Goal: Task Accomplishment & Management: Complete application form

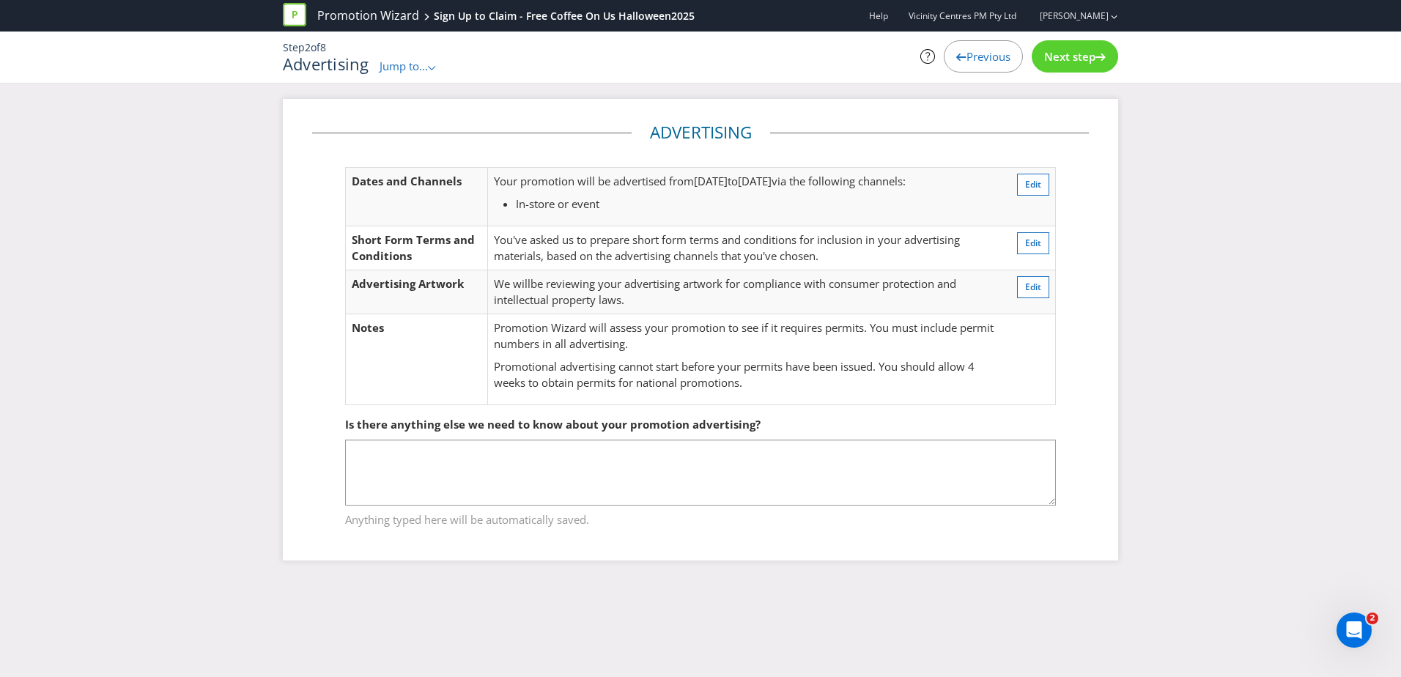
click at [1075, 62] on span "Next step" at bounding box center [1069, 56] width 51 height 15
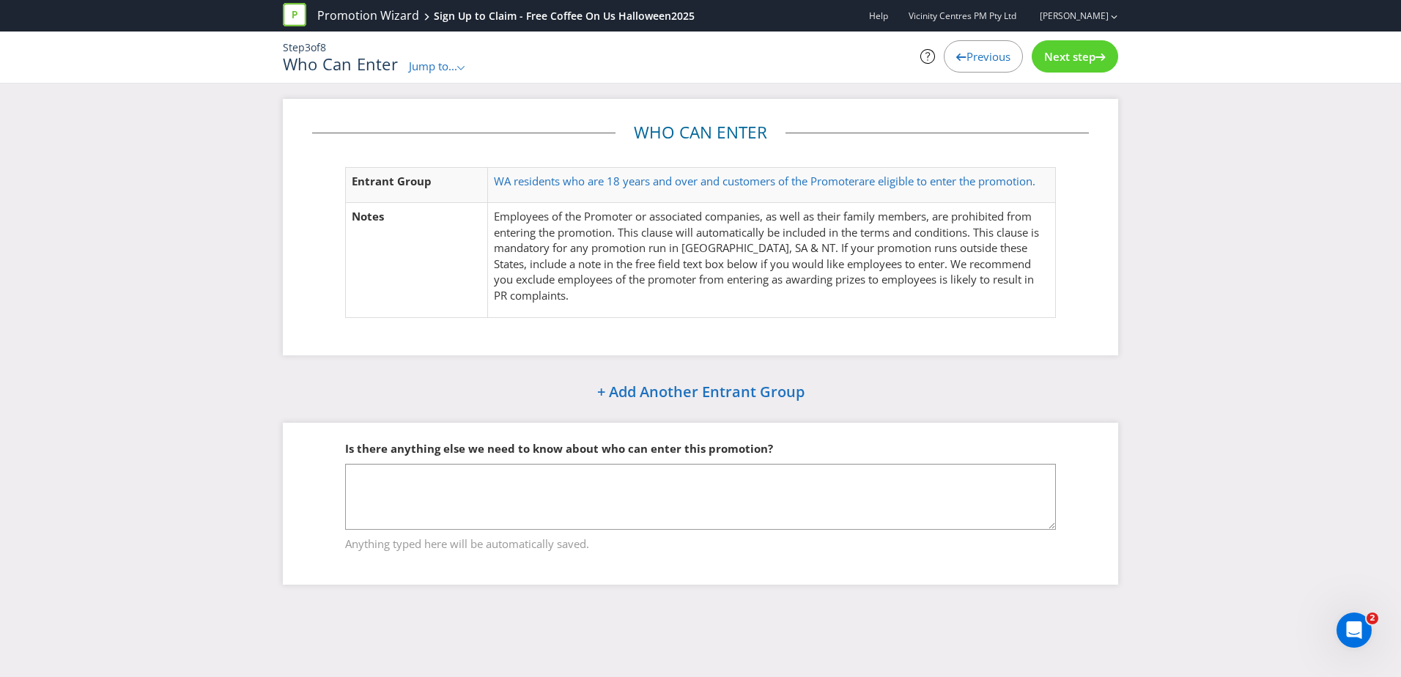
click at [1075, 62] on span "Next step" at bounding box center [1069, 56] width 51 height 15
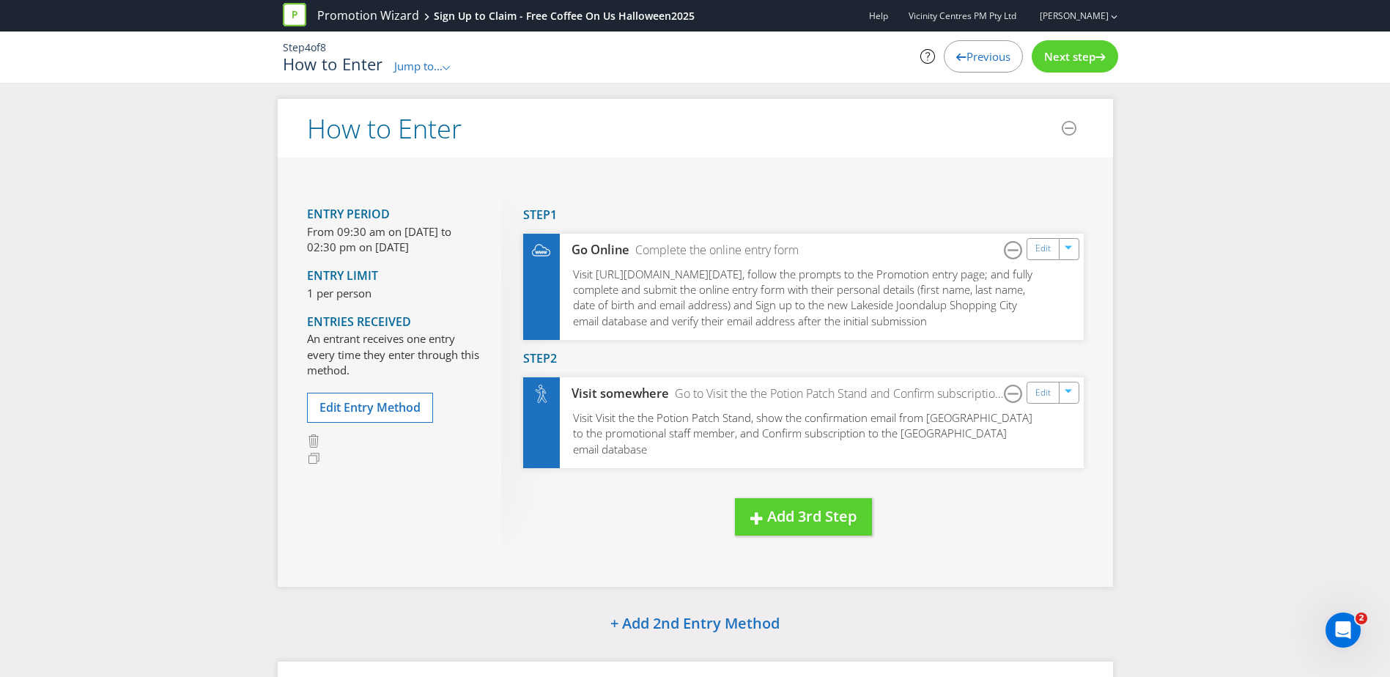
click at [1075, 62] on span "Next step" at bounding box center [1069, 56] width 51 height 15
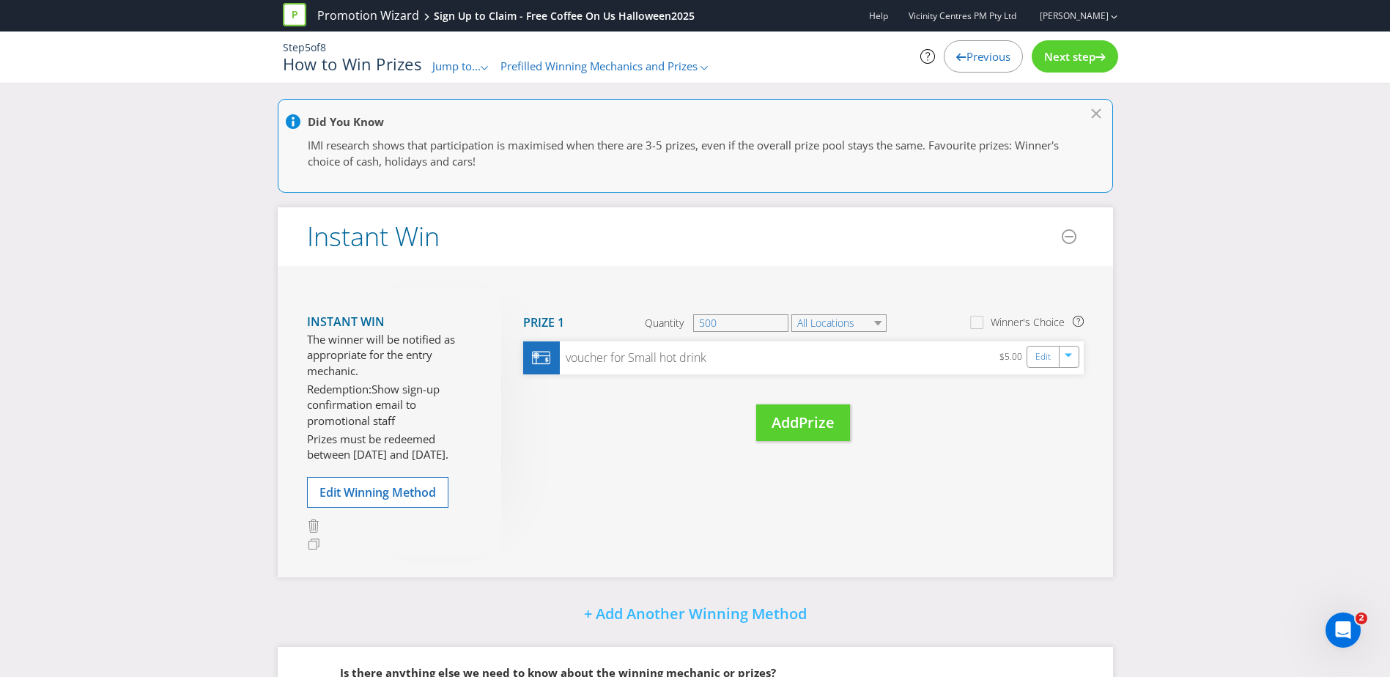
click at [1075, 62] on span "Next step" at bounding box center [1069, 56] width 51 height 15
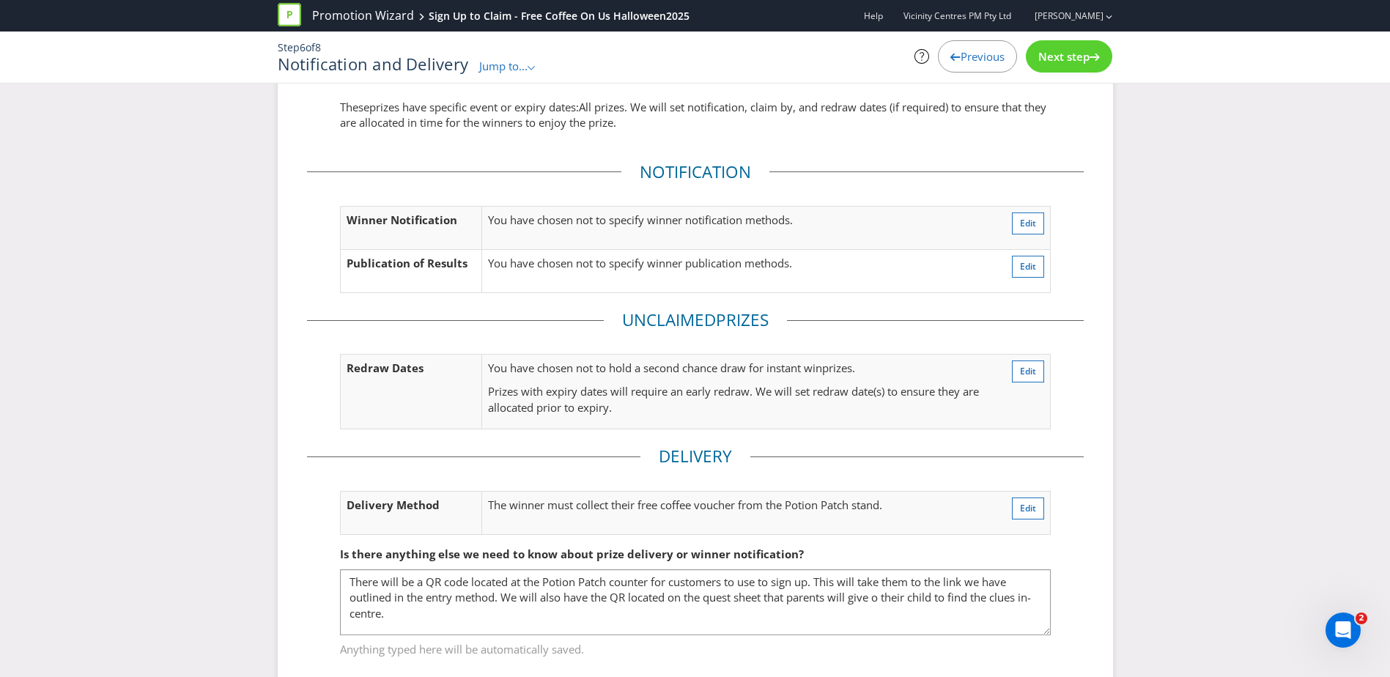
scroll to position [103, 0]
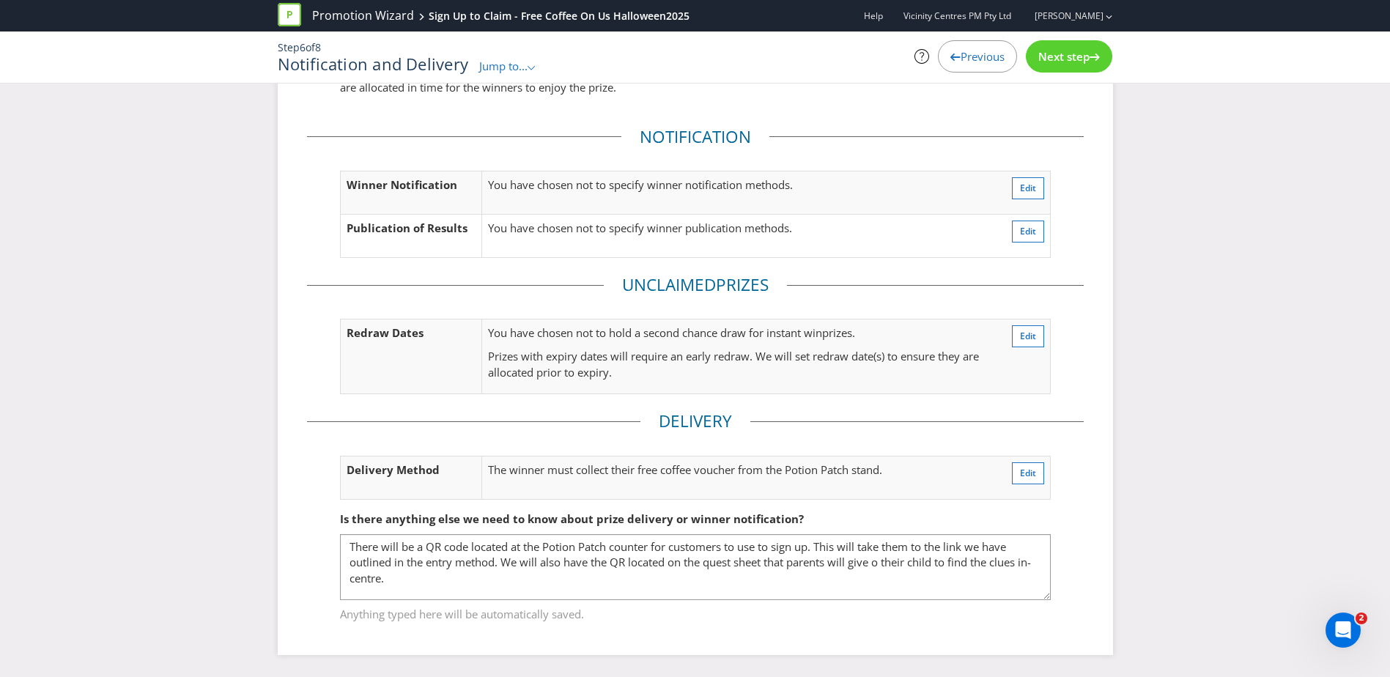
click at [1052, 57] on span "Next step" at bounding box center [1064, 56] width 51 height 15
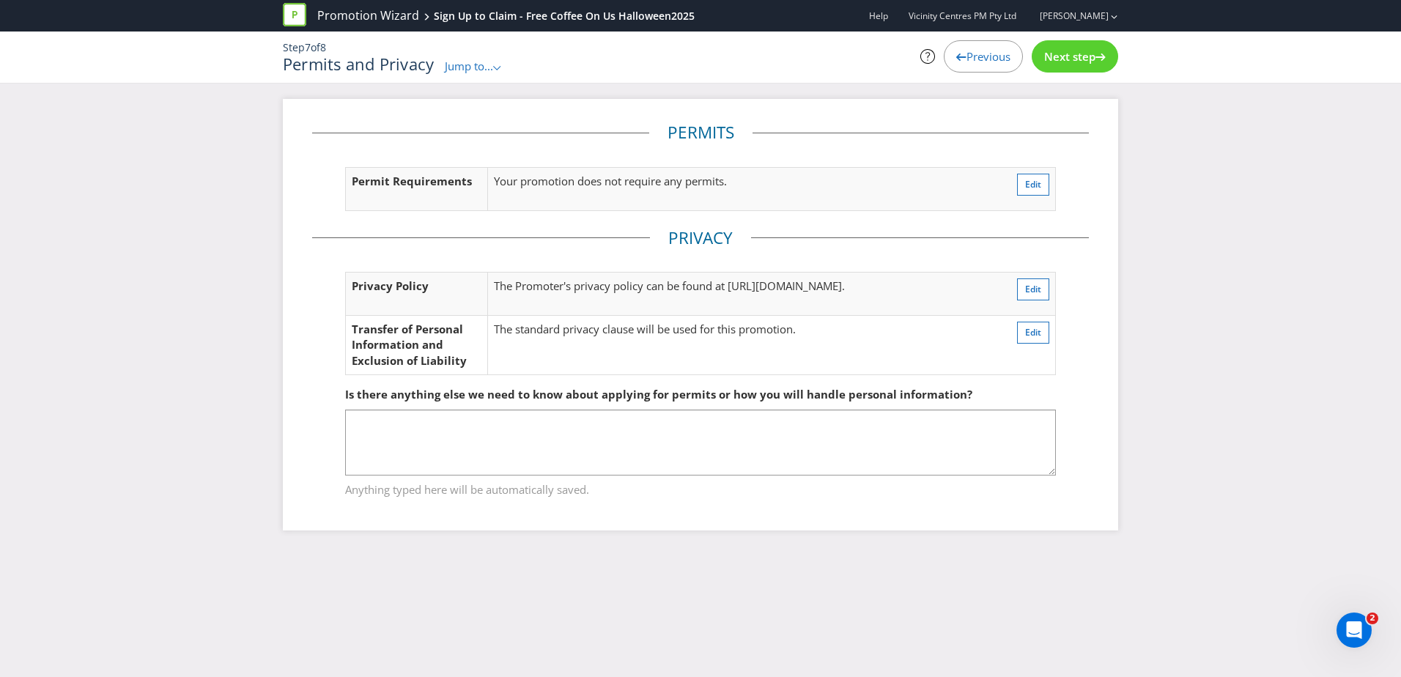
click at [1071, 55] on span "Next step" at bounding box center [1069, 56] width 51 height 15
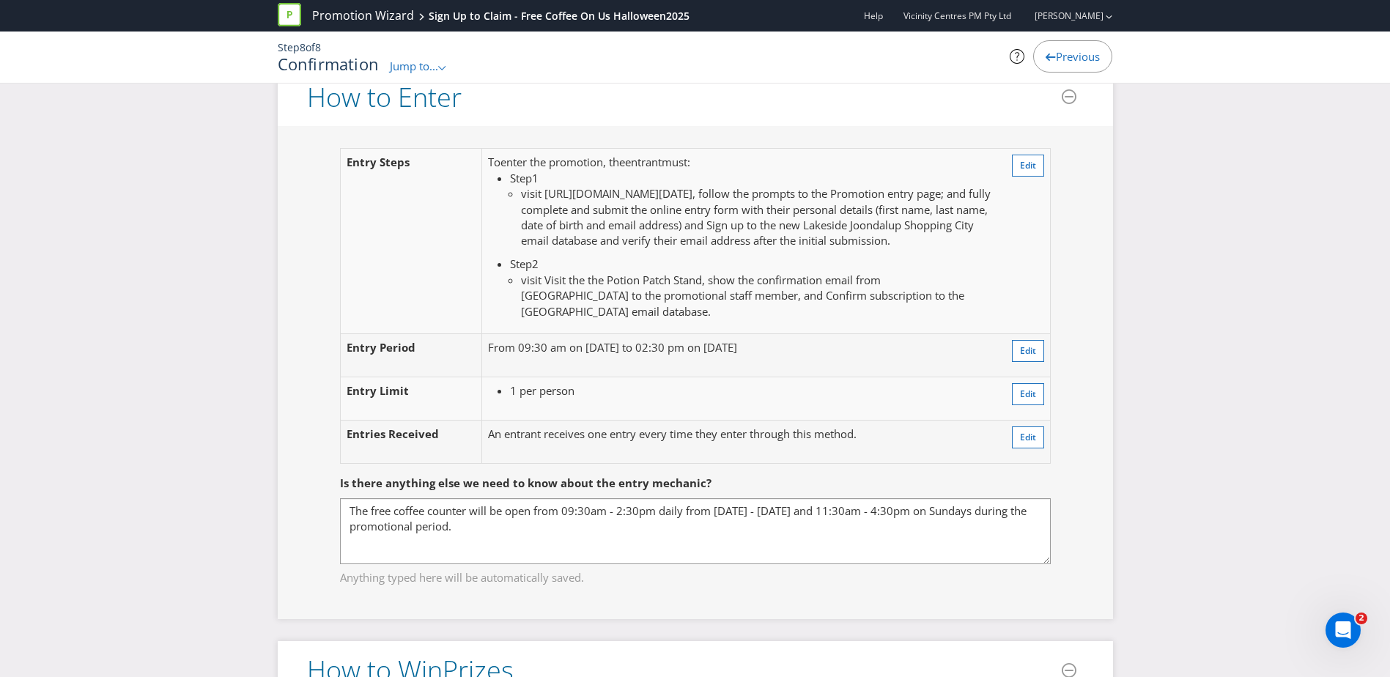
scroll to position [1099, 0]
drag, startPoint x: 611, startPoint y: 218, endPoint x: 641, endPoint y: 238, distance: 37.0
click at [641, 238] on span "visit [URL][DOMAIN_NAME][DATE], follow the prompts to the Promotion entry page;…" at bounding box center [756, 219] width 470 height 62
drag, startPoint x: 641, startPoint y: 238, endPoint x: 646, endPoint y: 310, distance: 72.0
click at [645, 310] on span "visit Visit the the Potion Patch Stand, show the confirmation email from [GEOGR…" at bounding box center [742, 297] width 443 height 46
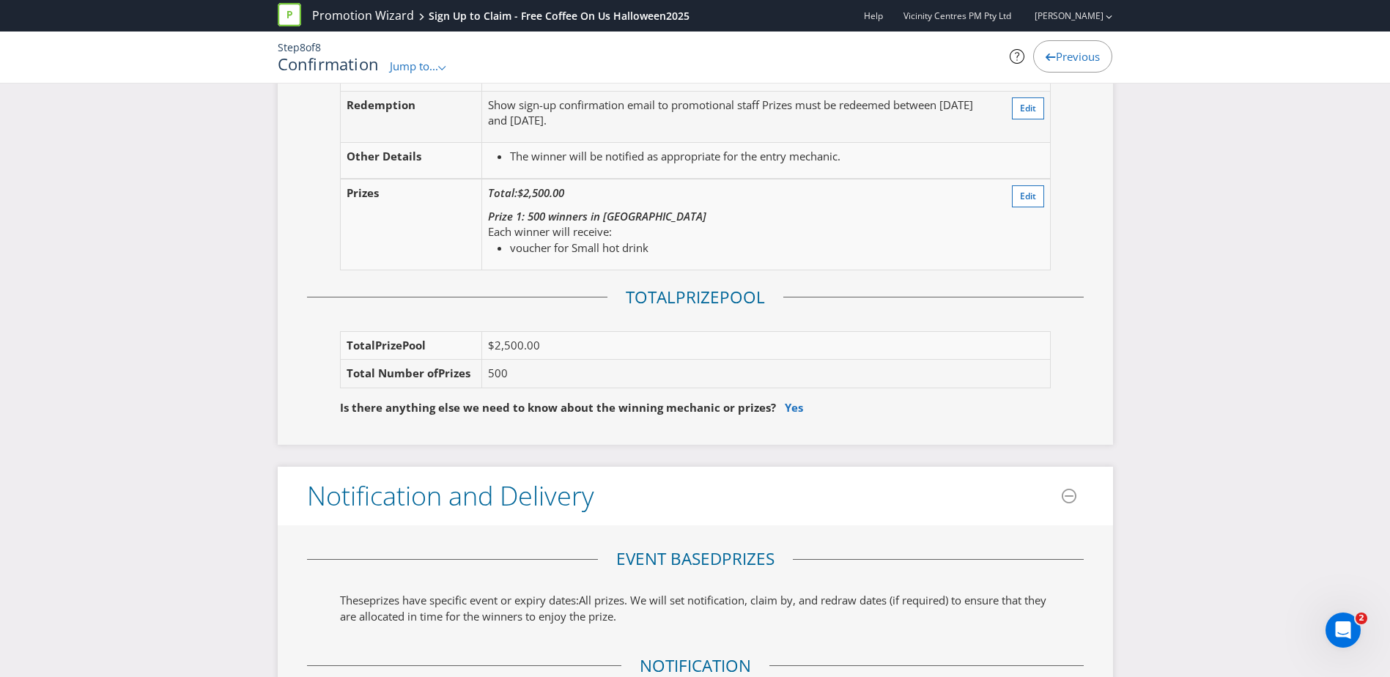
scroll to position [1906, 0]
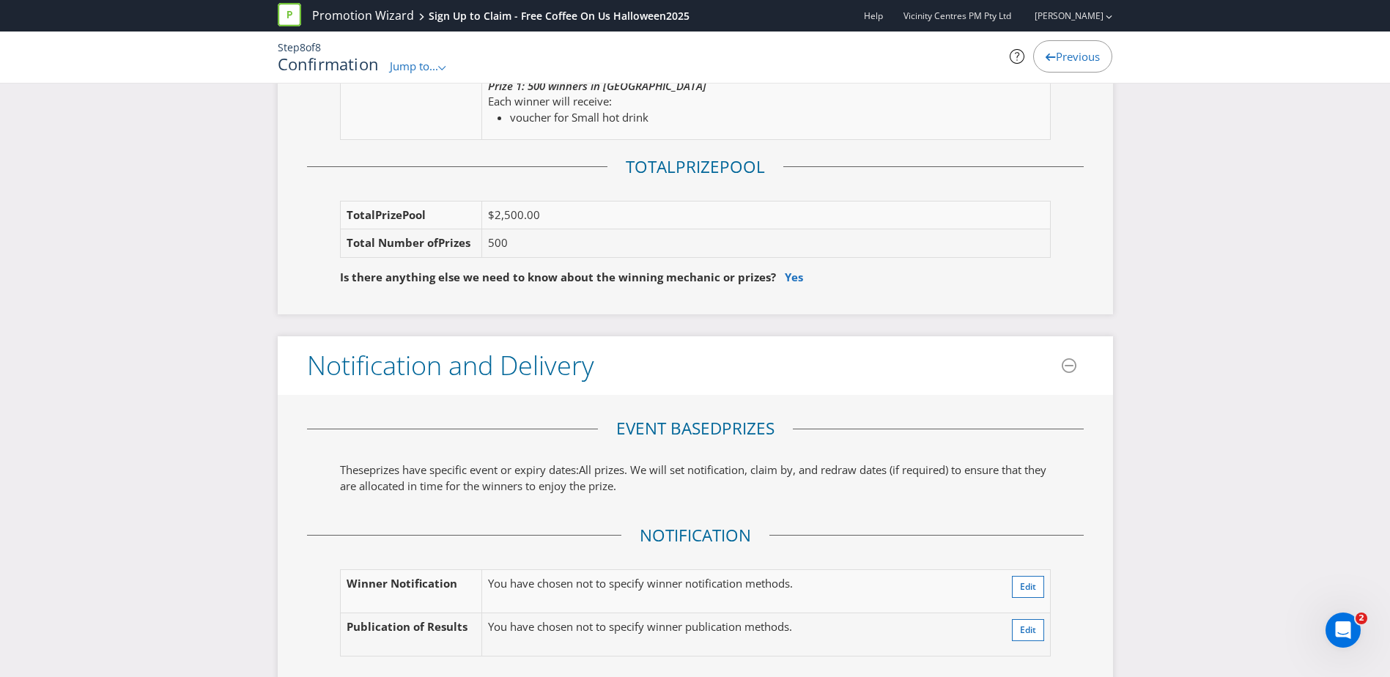
click at [531, 258] on fieldset "Is there anything else we need to know about the winning mechanic or prizes? Yes" at bounding box center [695, 266] width 777 height 52
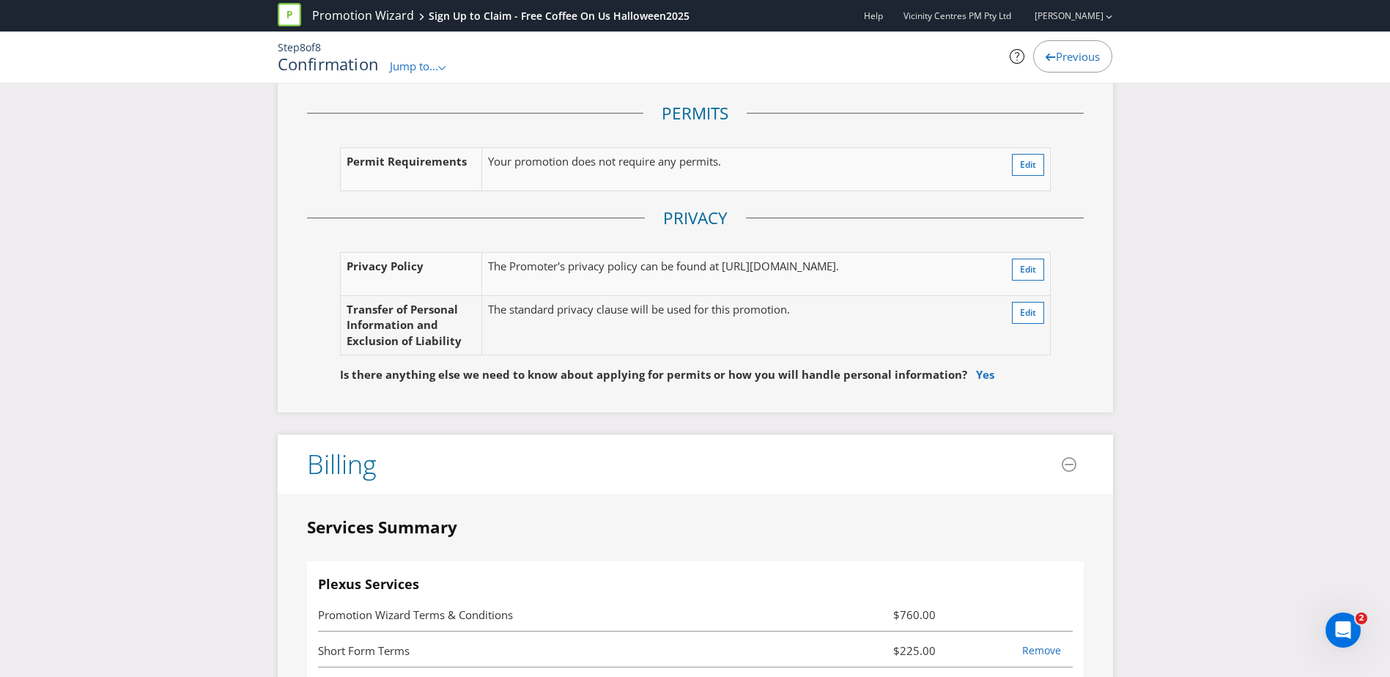
scroll to position [3152, 0]
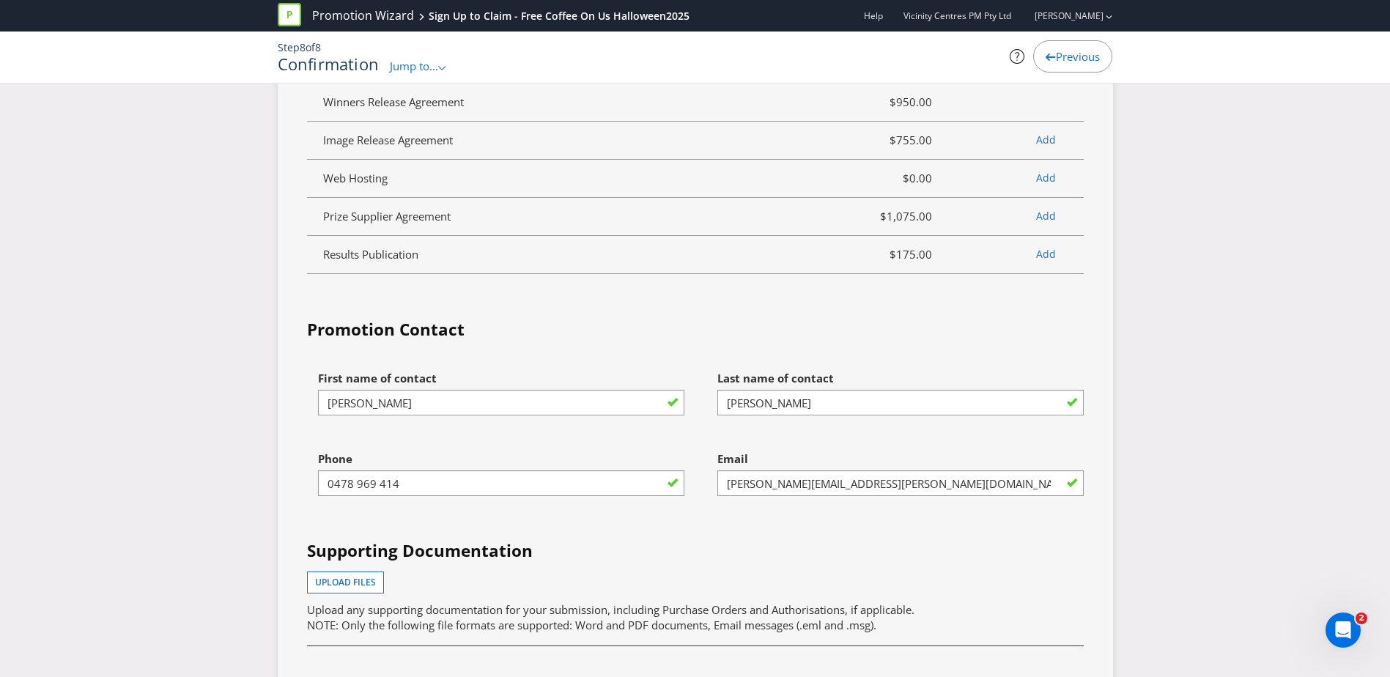
scroll to position [3811, 0]
click at [726, 331] on fieldset "Promotion Contact First name of contact [PERSON_NAME] Last name of contact [PER…" at bounding box center [695, 573] width 777 height 519
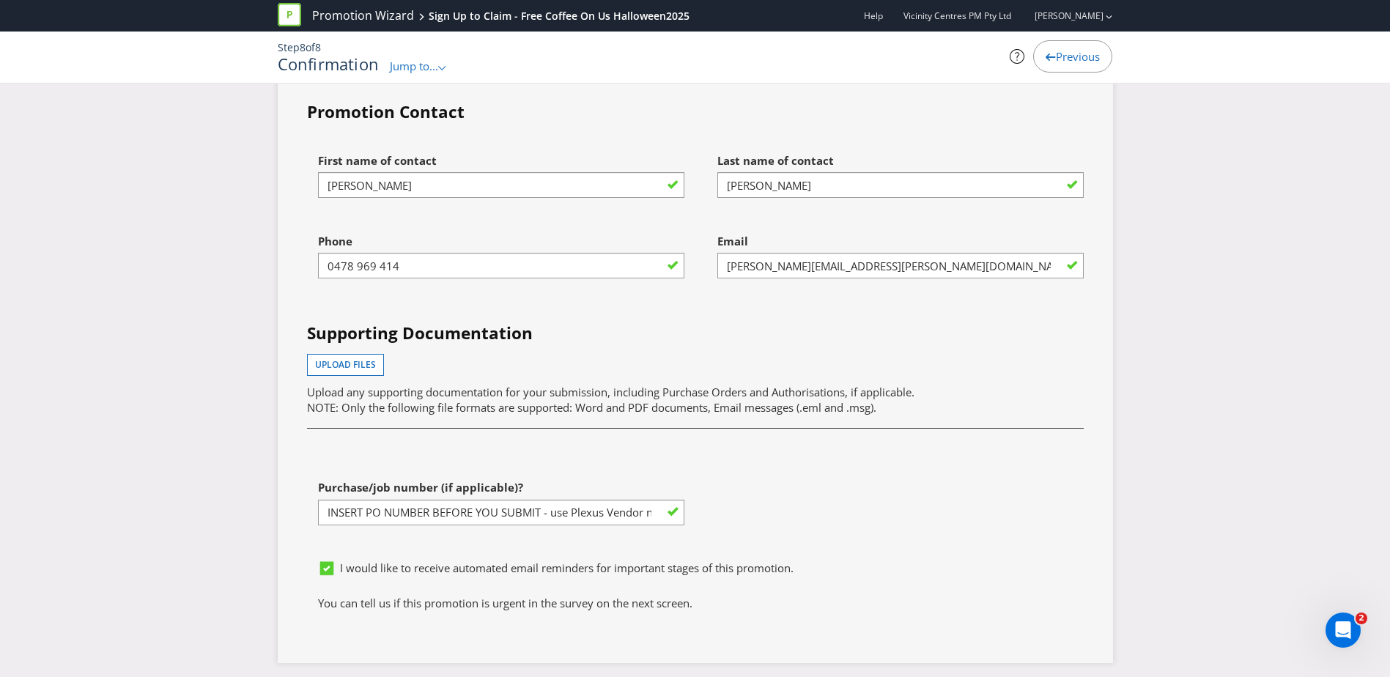
scroll to position [4031, 0]
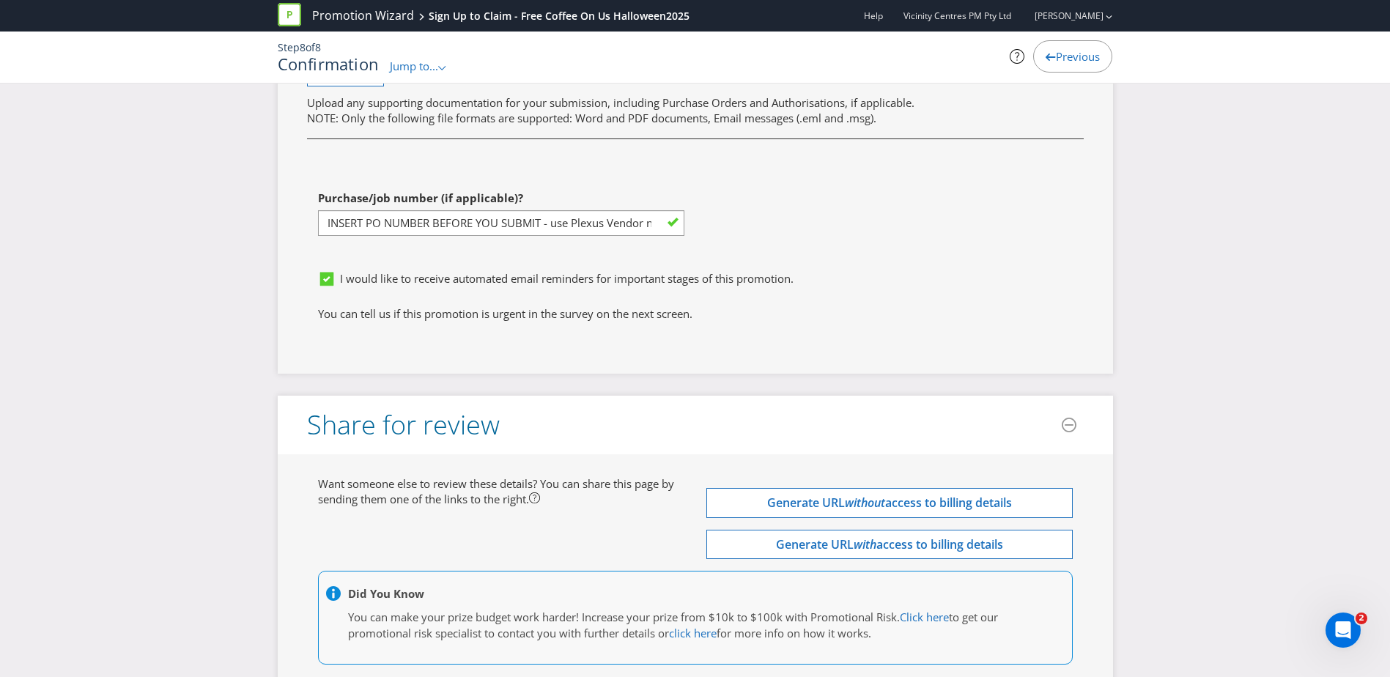
scroll to position [4324, 0]
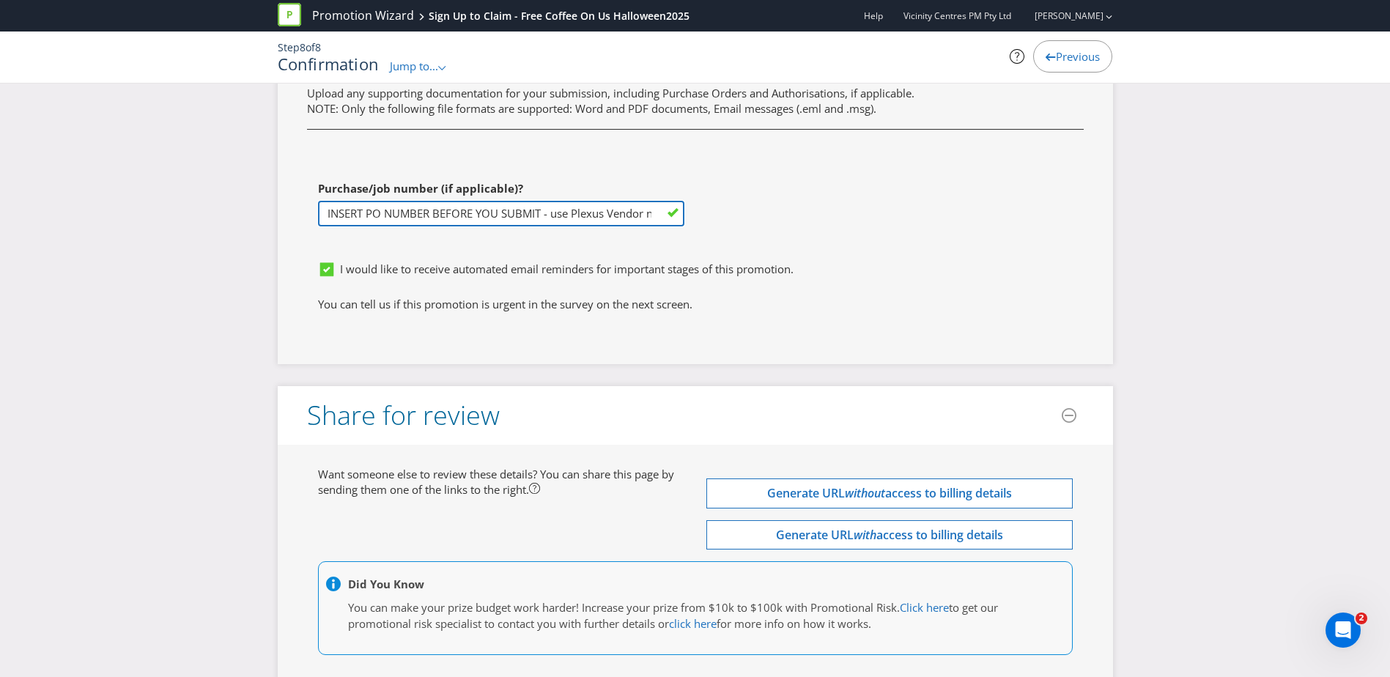
click at [575, 226] on input "INSERT PO NUMBER BEFORE YOU SUBMIT - use Plexus Vendor no. 329371 internally to…" at bounding box center [501, 214] width 366 height 26
click at [594, 226] on input "INSERT PO NUMBER BEFORE YOU SUBMIT - use Plexus Vendor no. 329371 internally to…" at bounding box center [501, 214] width 366 height 26
click at [450, 226] on input "text" at bounding box center [501, 214] width 366 height 26
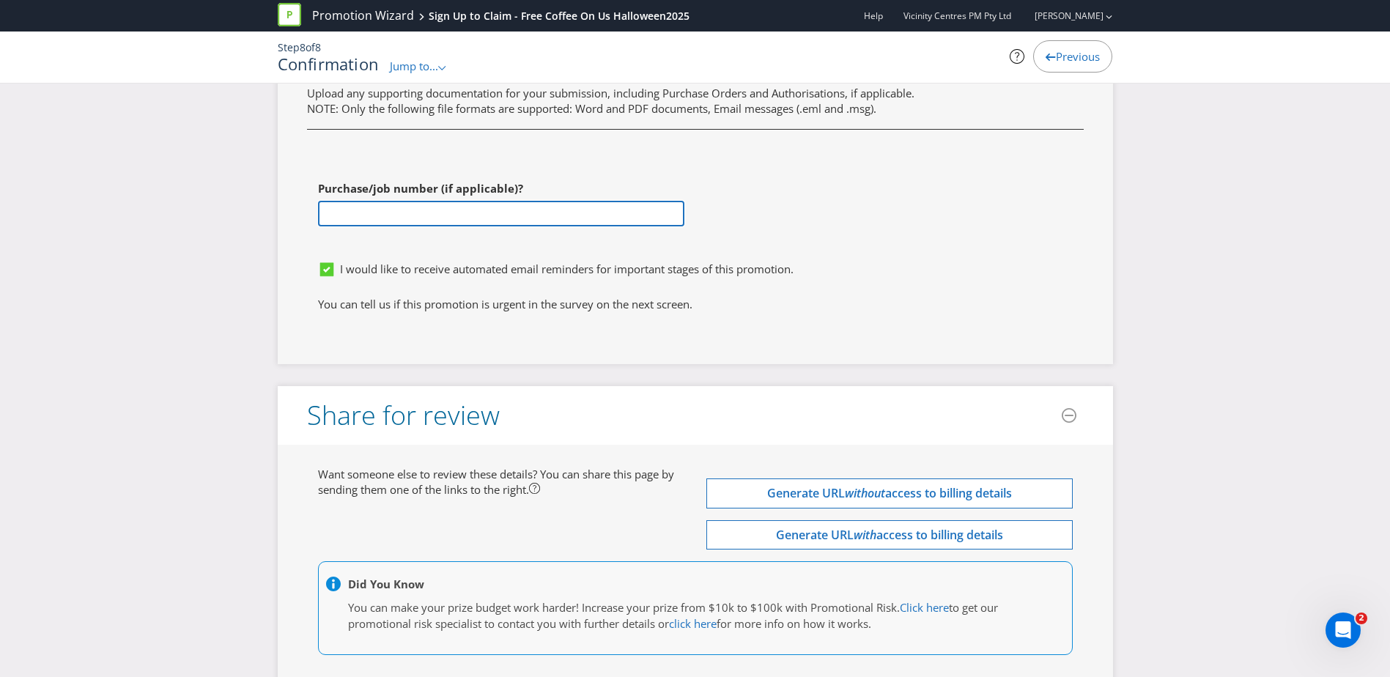
paste input "1249593"
type input "1249593"
click at [841, 218] on div "First name of contact [PERSON_NAME] Last name of contact [PERSON_NAME] Phone [P…" at bounding box center [695, 51] width 799 height 408
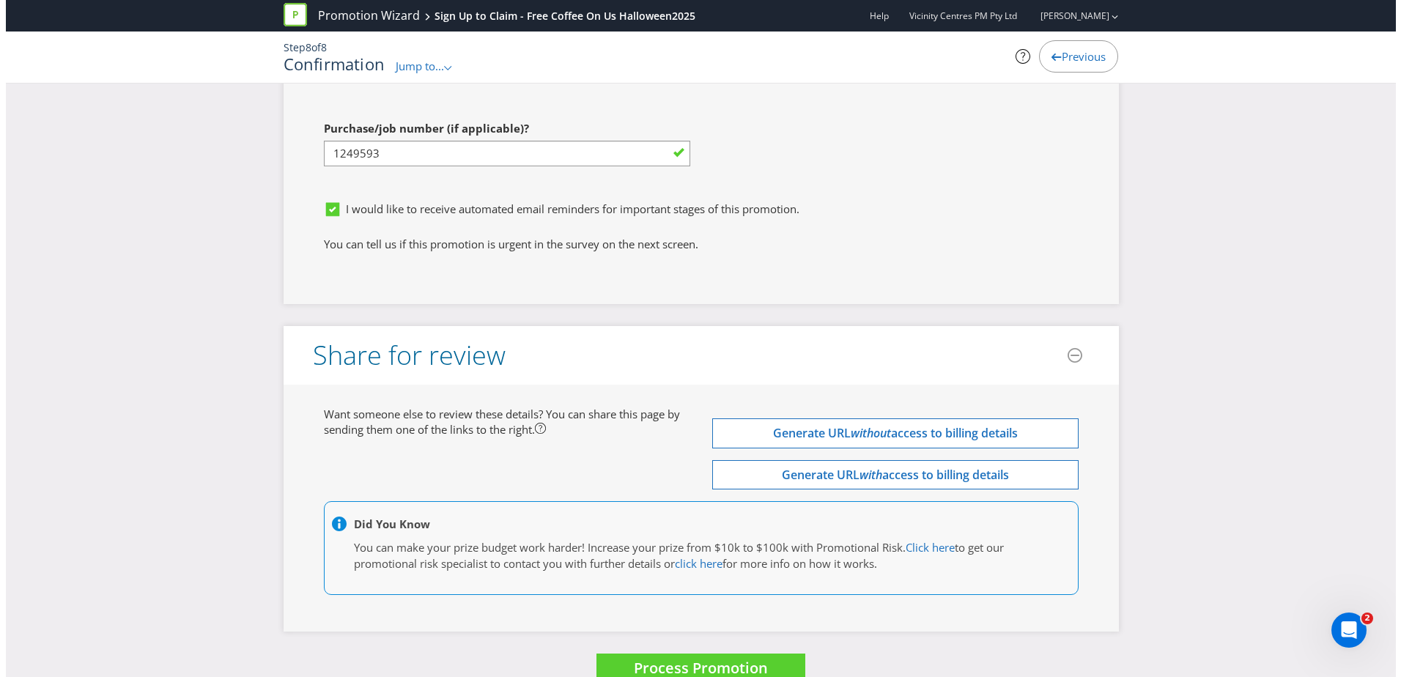
scroll to position [4430, 0]
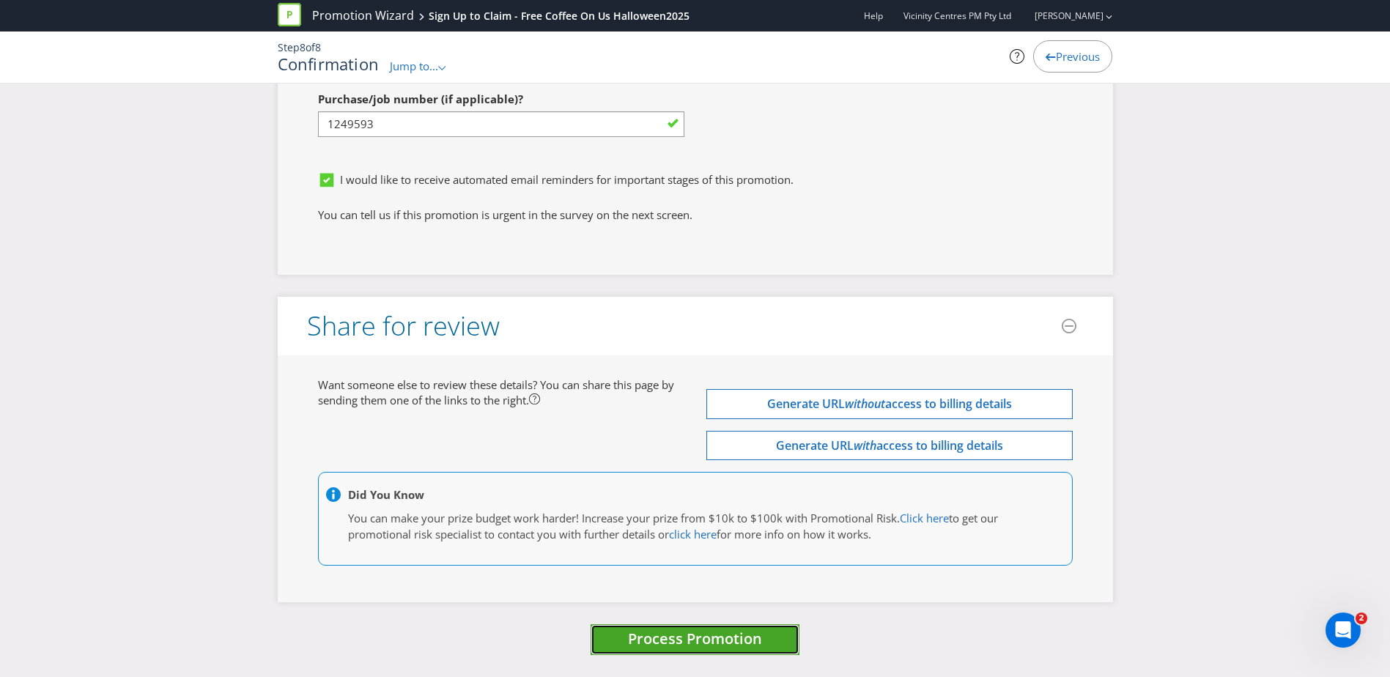
click at [682, 635] on span "Process Promotion" at bounding box center [695, 639] width 134 height 20
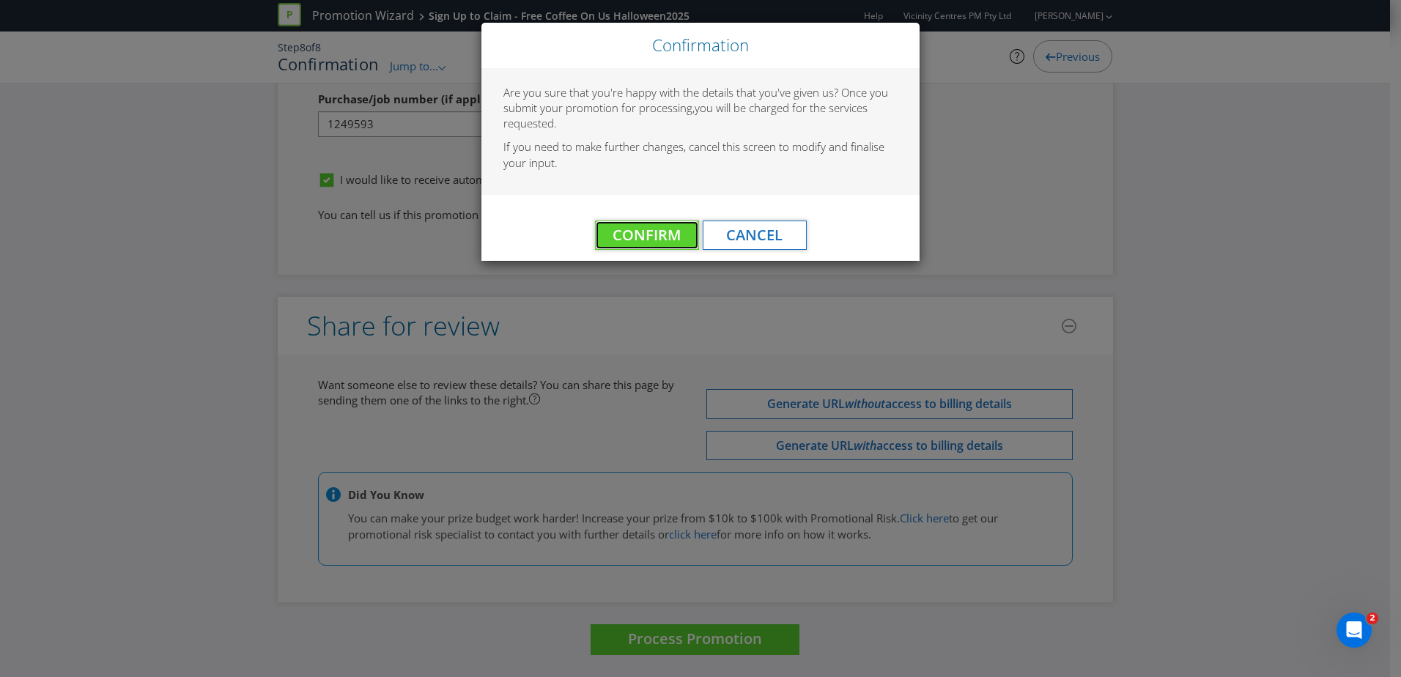
click at [682, 239] on button "Confirm" at bounding box center [647, 235] width 104 height 29
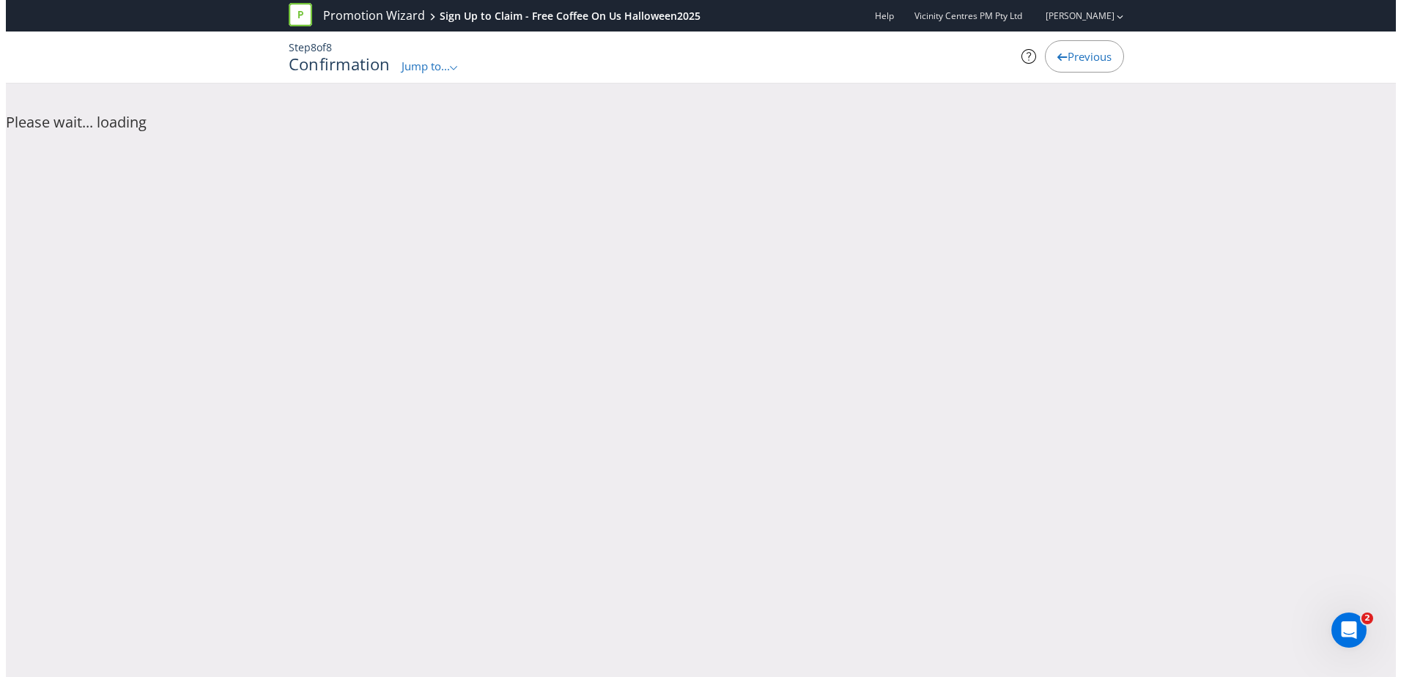
scroll to position [0, 0]
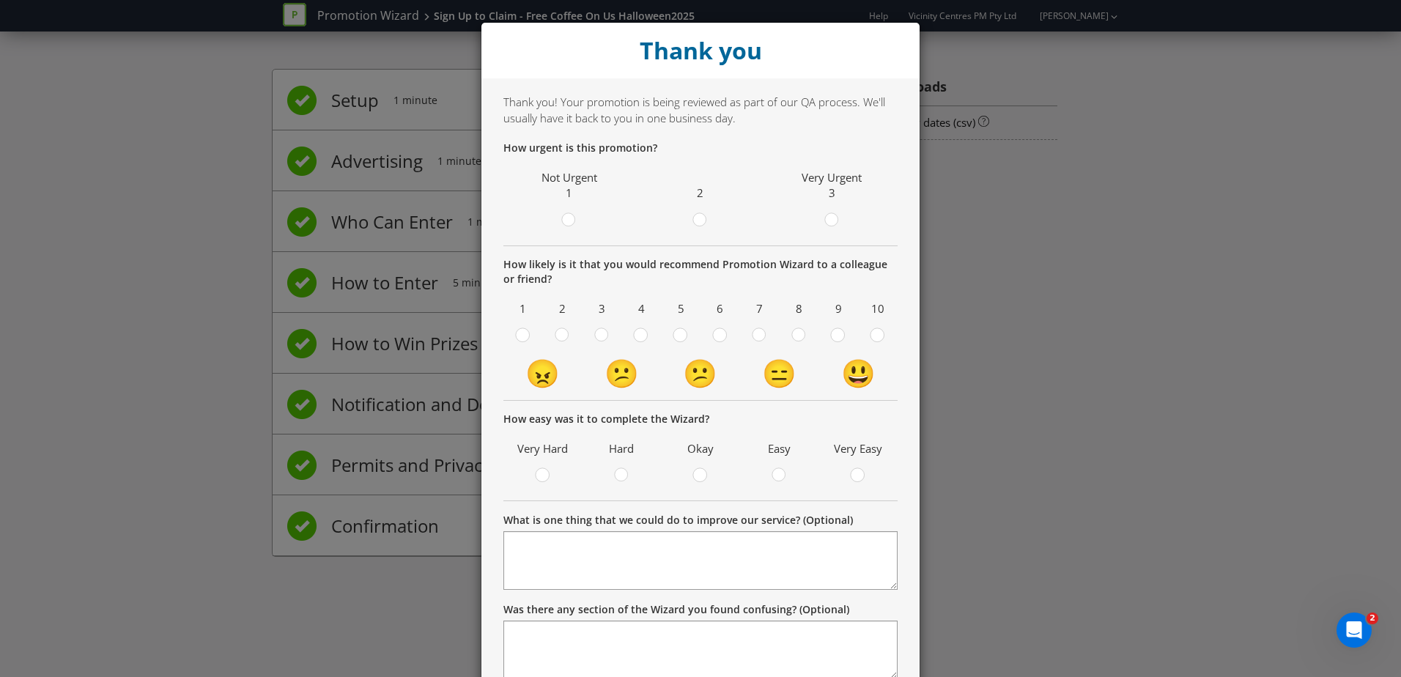
click at [792, 326] on div "8" at bounding box center [800, 322] width 32 height 48
click at [796, 333] on div at bounding box center [798, 330] width 7 height 7
click at [0, 0] on input "radio" at bounding box center [0, 0] width 0 height 0
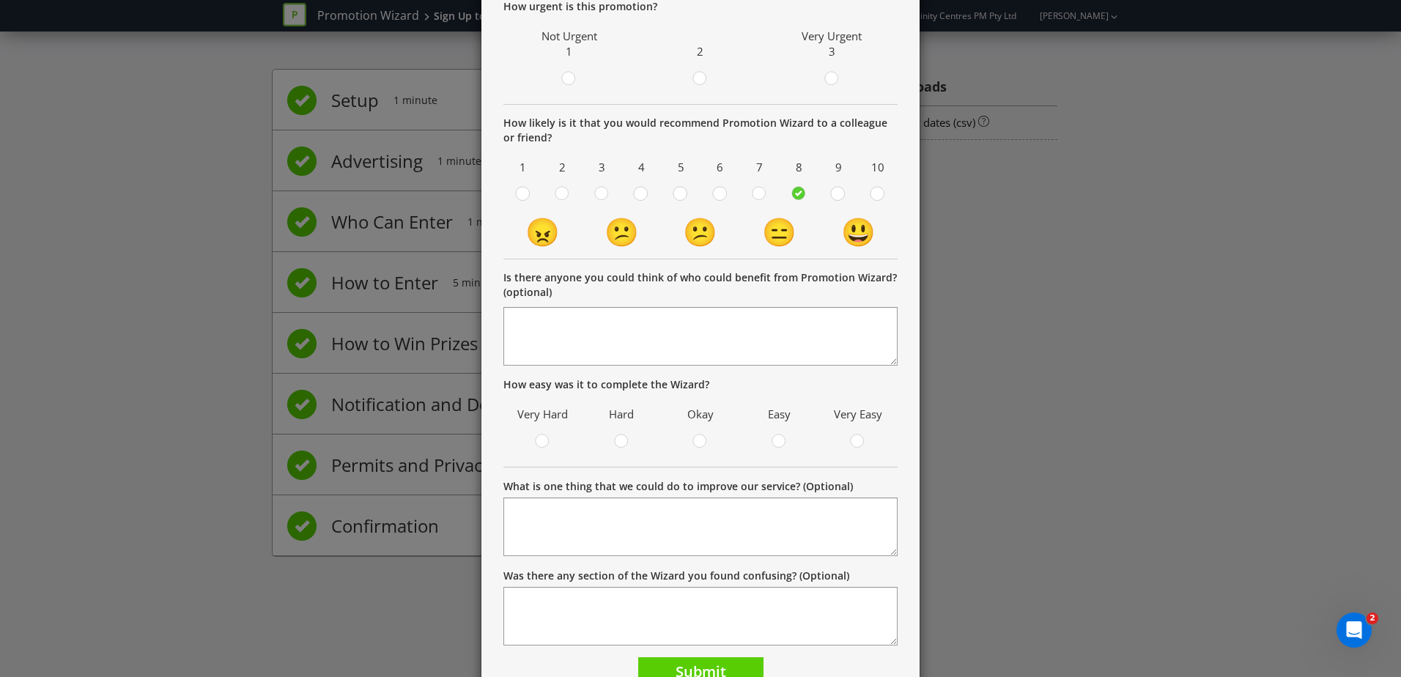
scroll to position [214, 0]
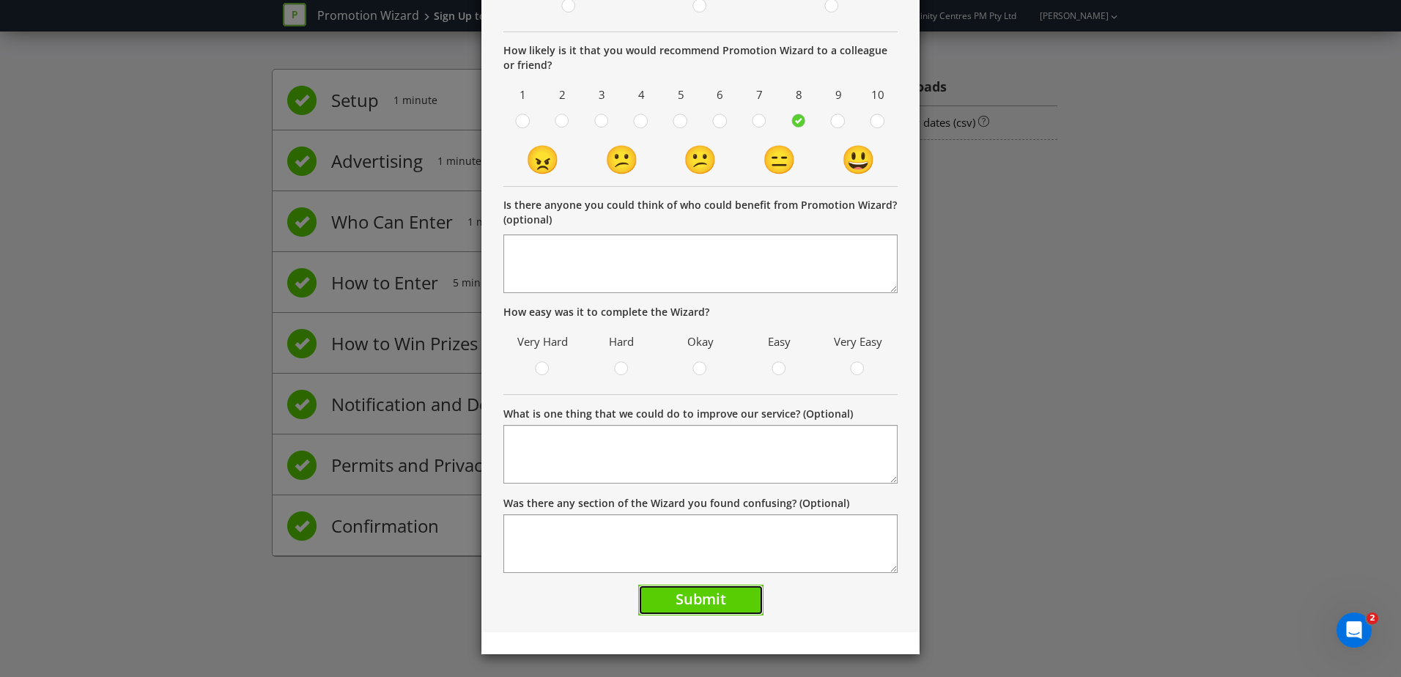
click at [701, 595] on span "Submit" at bounding box center [701, 599] width 51 height 20
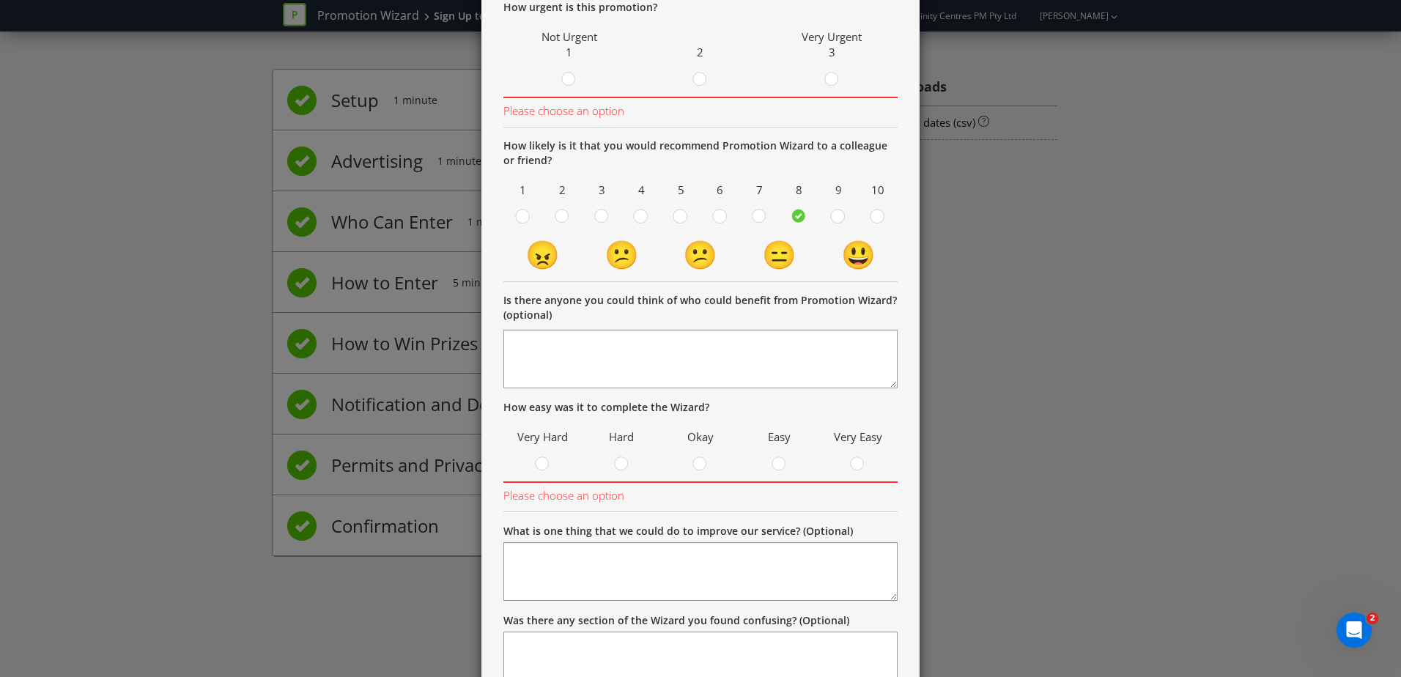
scroll to position [67, 0]
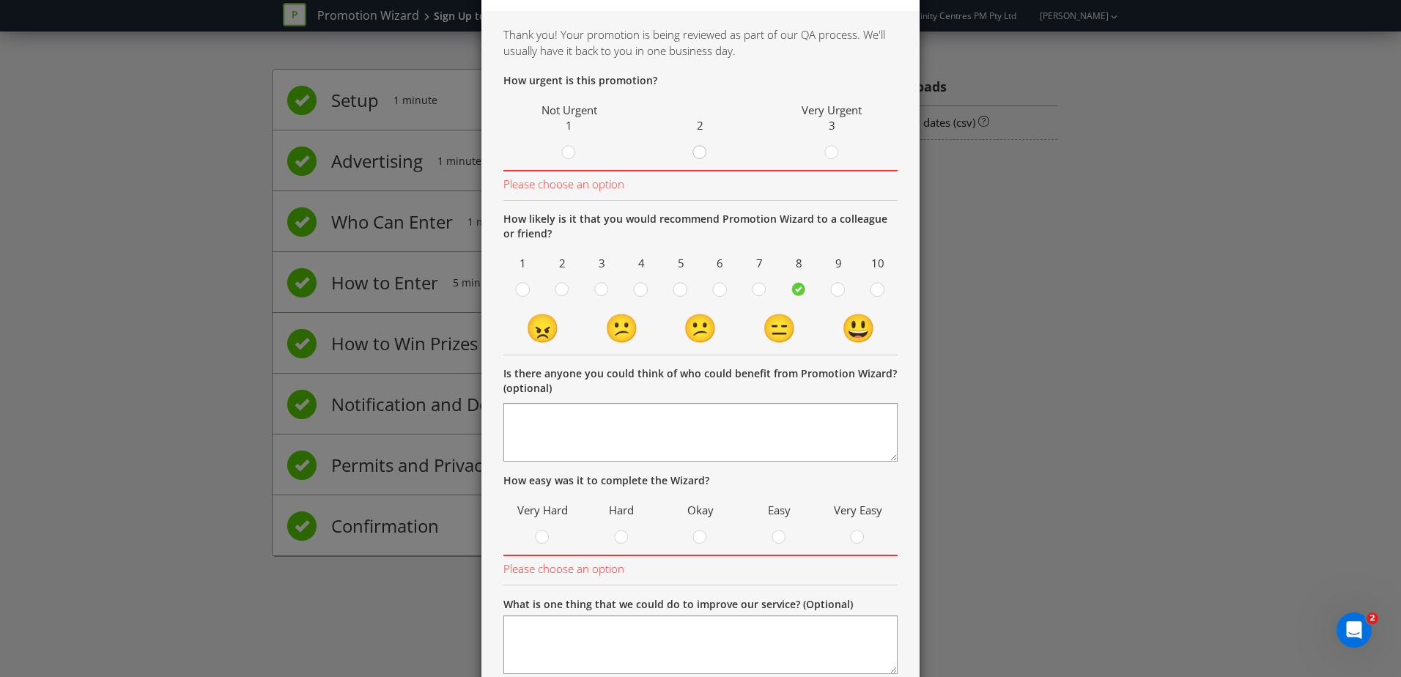
click at [701, 156] on icon at bounding box center [700, 152] width 15 height 15
click at [0, 0] on input "radio" at bounding box center [0, 0] width 0 height 0
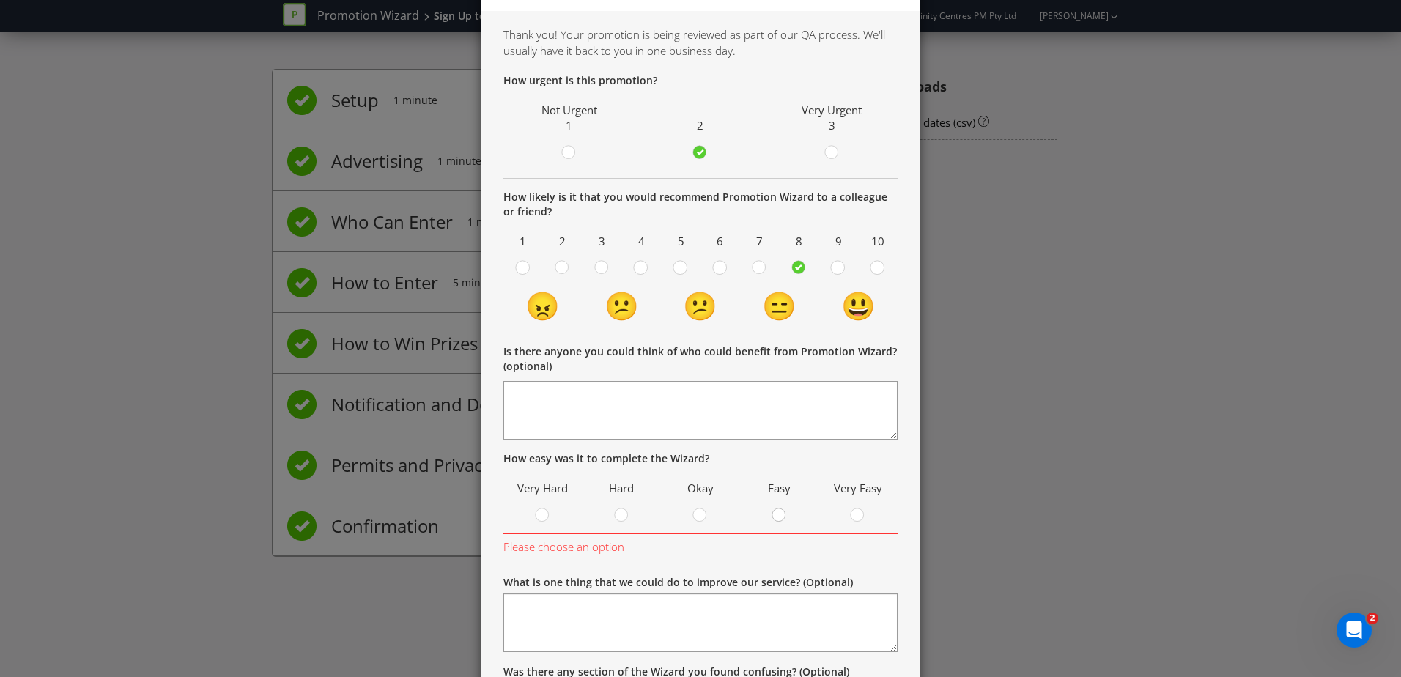
click at [778, 512] on circle at bounding box center [779, 515] width 13 height 13
click at [0, 0] on input "radio" at bounding box center [0, 0] width 0 height 0
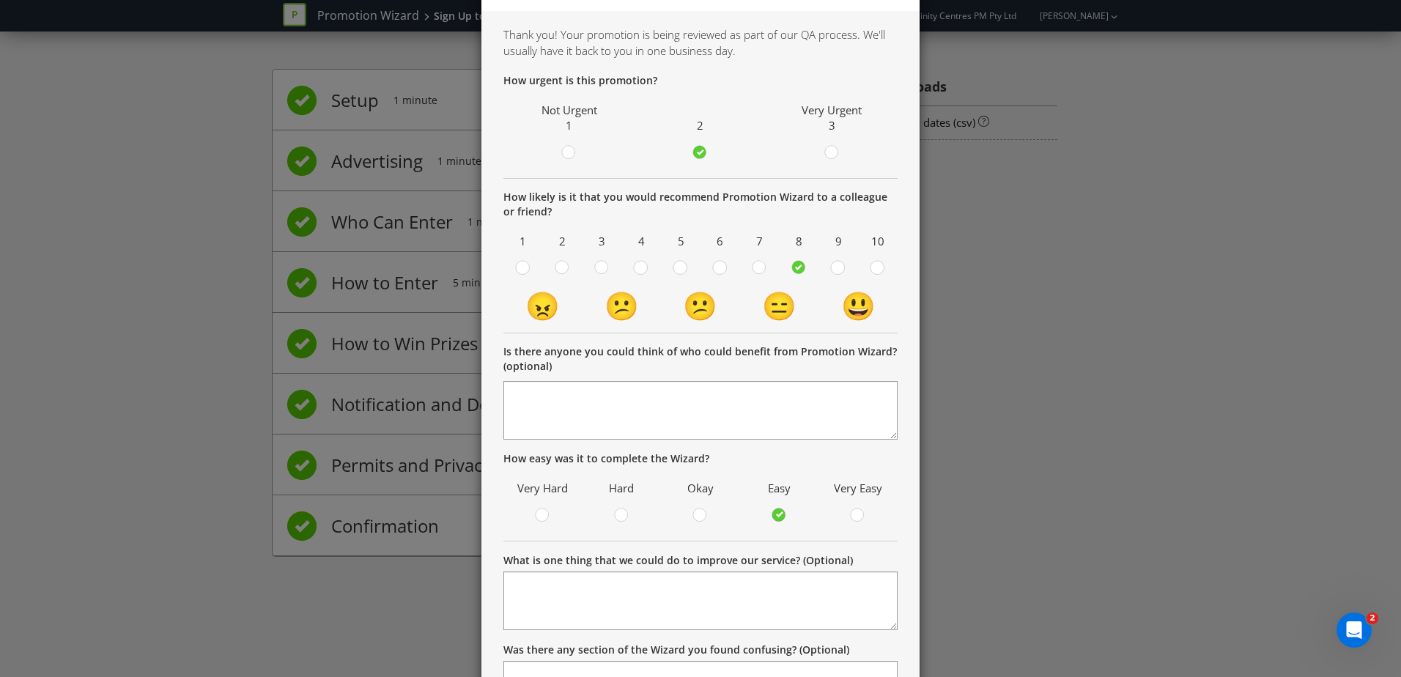
scroll to position [214, 0]
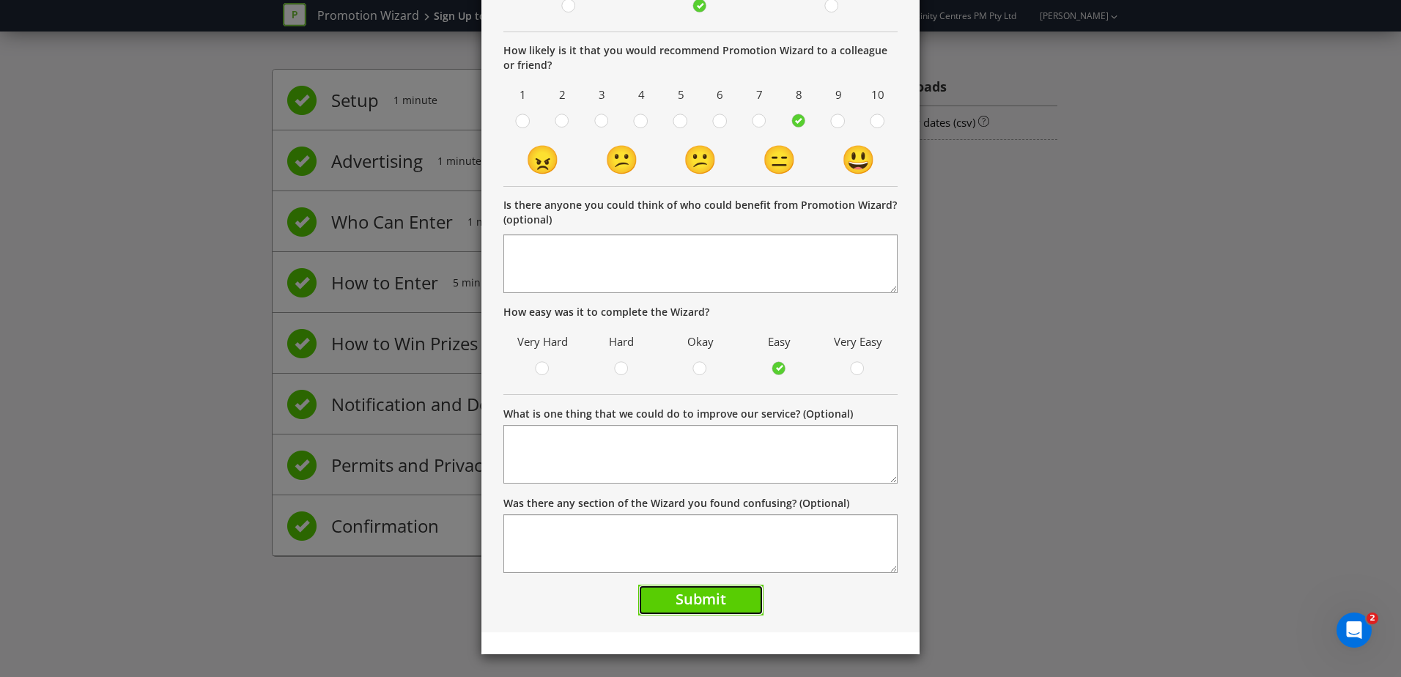
click at [689, 611] on button "Submit" at bounding box center [700, 601] width 125 height 32
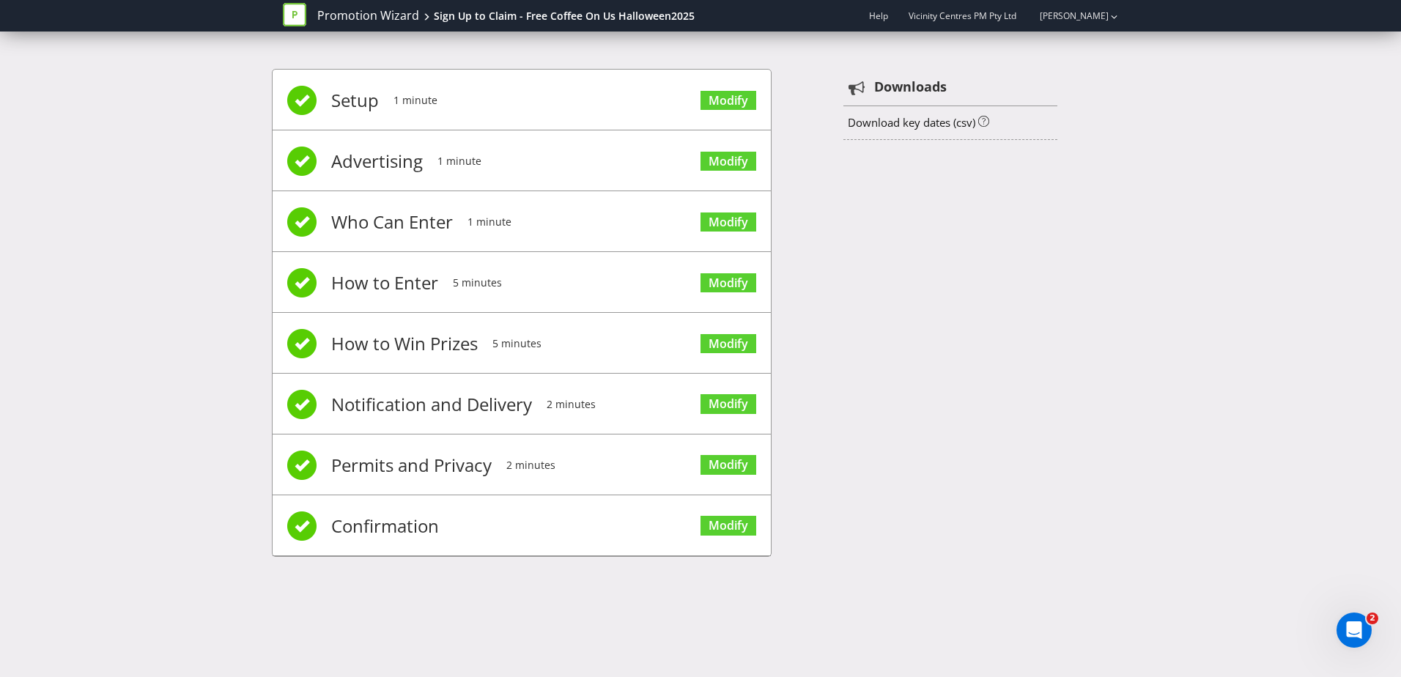
click at [298, 7] on icon at bounding box center [294, 14] width 23 height 23
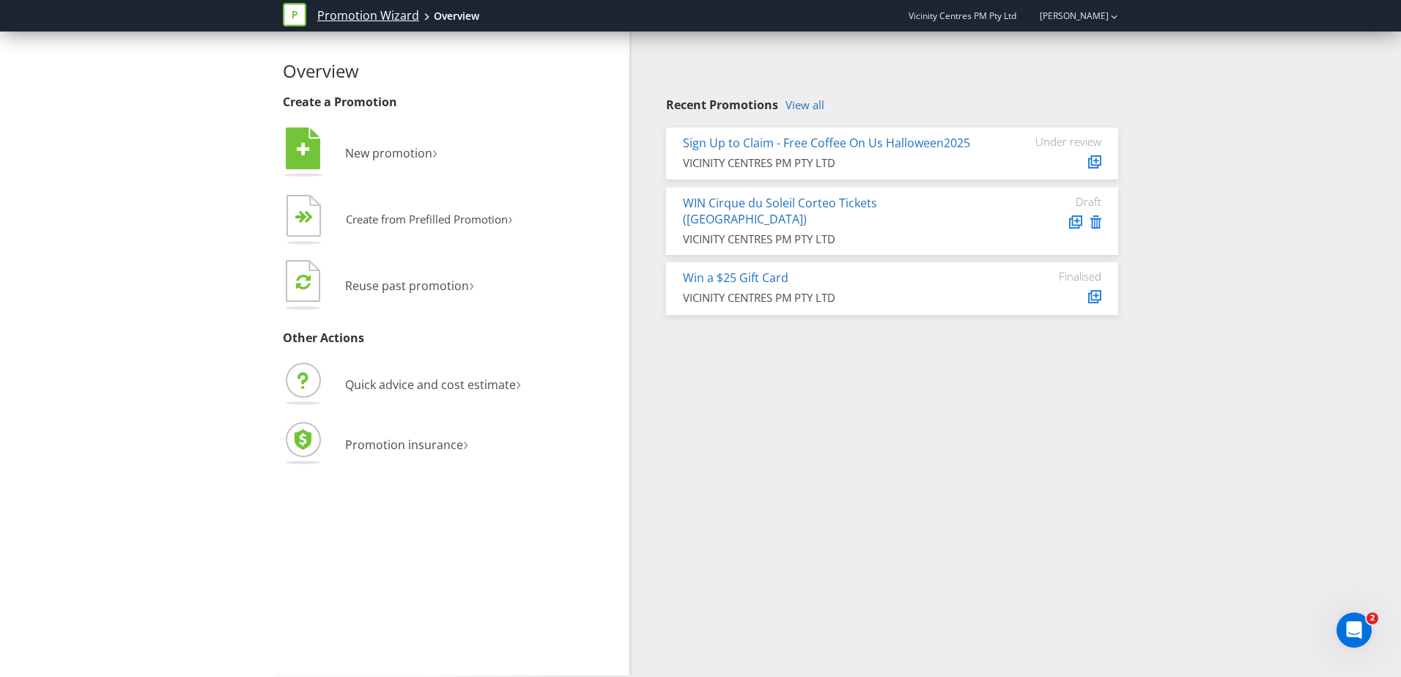
click at [328, 10] on link "Promotion Wizard" at bounding box center [368, 15] width 102 height 17
